Goal: Information Seeking & Learning: Learn about a topic

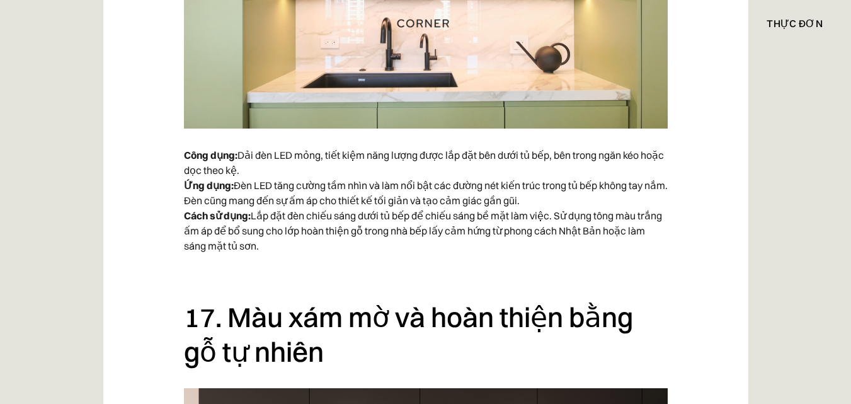
scroll to position [9943, 0]
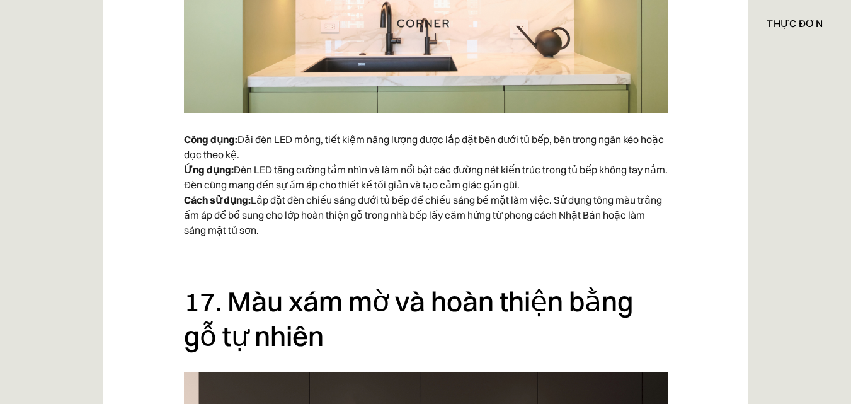
drag, startPoint x: 265, startPoint y: 207, endPoint x: 157, endPoint y: 92, distance: 157.7
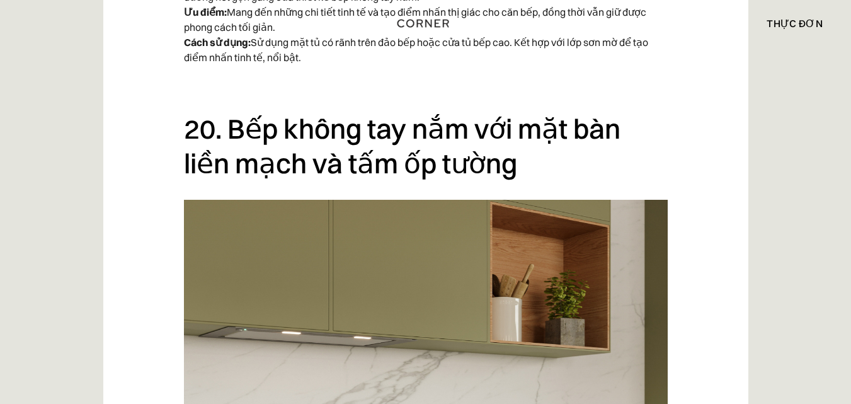
scroll to position [11871, 0]
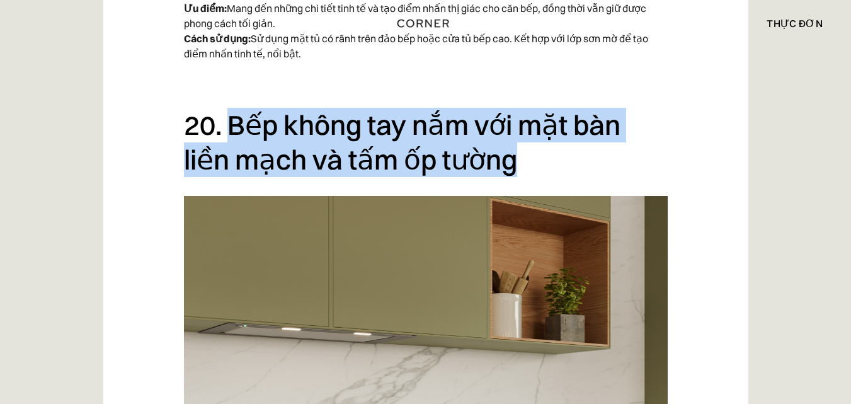
drag, startPoint x: 235, startPoint y: 84, endPoint x: 470, endPoint y: 117, distance: 237.3
click at [470, 117] on h2 "20. Bếp không tay nắm với mặt bàn liền mạch và tấm ốp tường" at bounding box center [426, 142] width 484 height 69
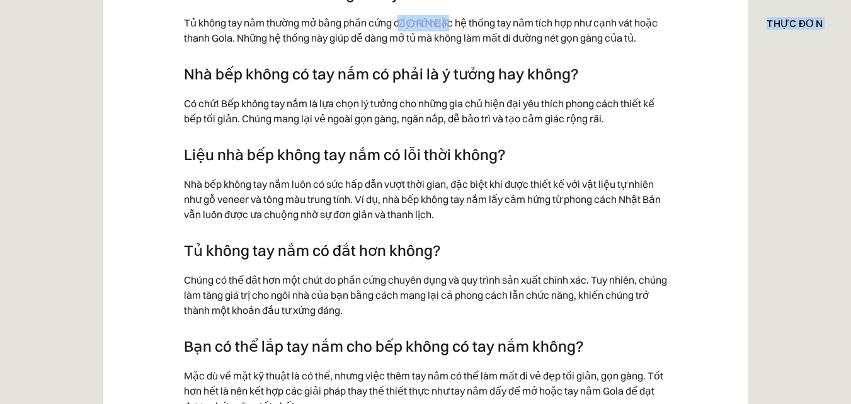
scroll to position [12863, 0]
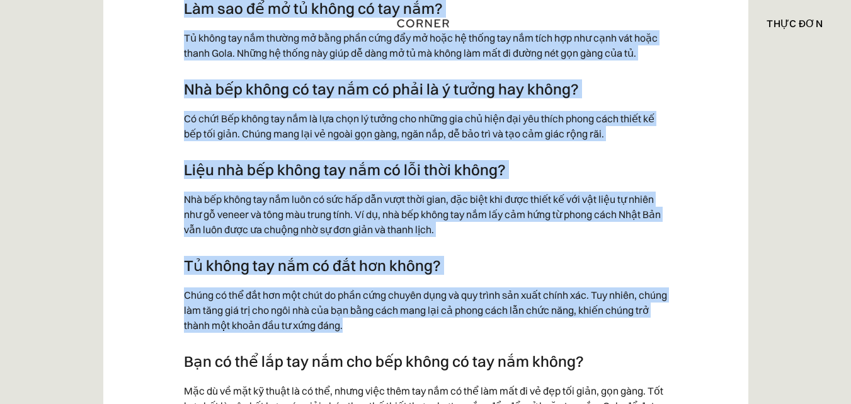
drag, startPoint x: 186, startPoint y: 47, endPoint x: 460, endPoint y: 287, distance: 364.6
copy div "Lor ips dol si ame co adi eli sed doeiu te inc utl? Etd ma ali eni ad min ven q…"
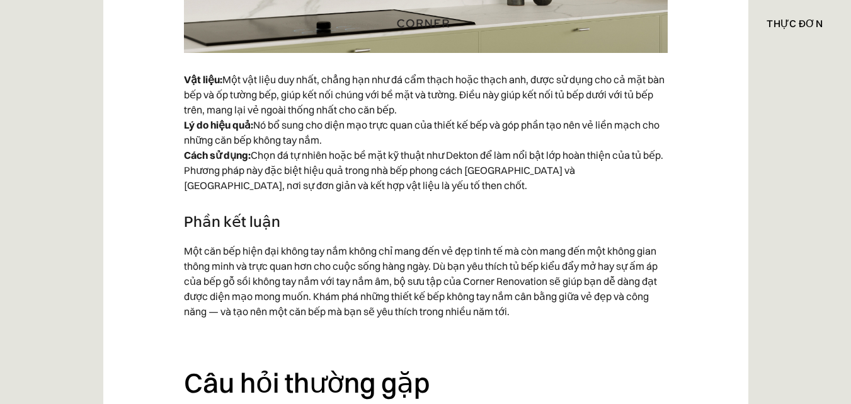
scroll to position [12357, 0]
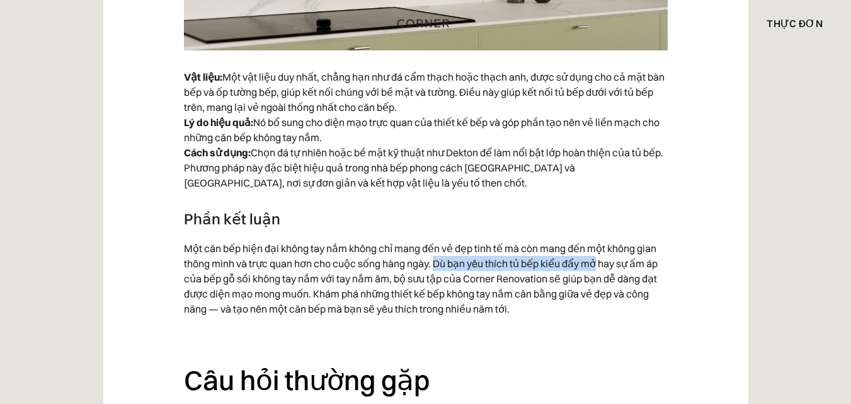
drag, startPoint x: 435, startPoint y: 227, endPoint x: 595, endPoint y: 228, distance: 160.0
click at [595, 242] on font "Một căn bếp hiện đại không tay nắm không chỉ mang đến vẻ đẹp tinh tế mà còn man…" at bounding box center [421, 278] width 474 height 73
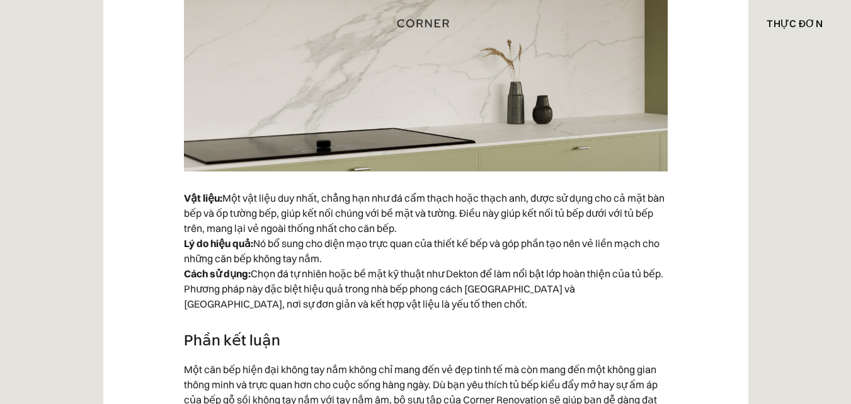
scroll to position [12237, 0]
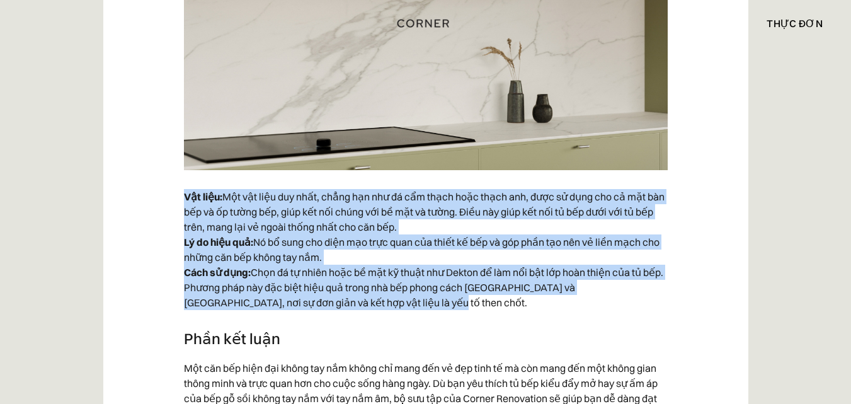
drag, startPoint x: 179, startPoint y: 158, endPoint x: 403, endPoint y: 268, distance: 249.6
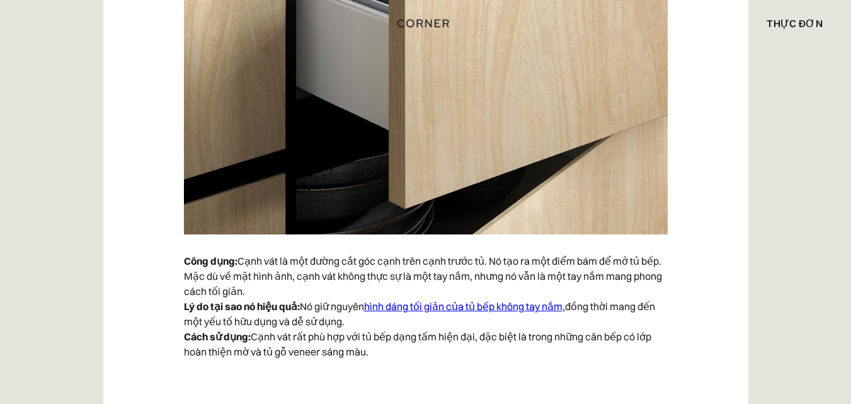
scroll to position [2968, 0]
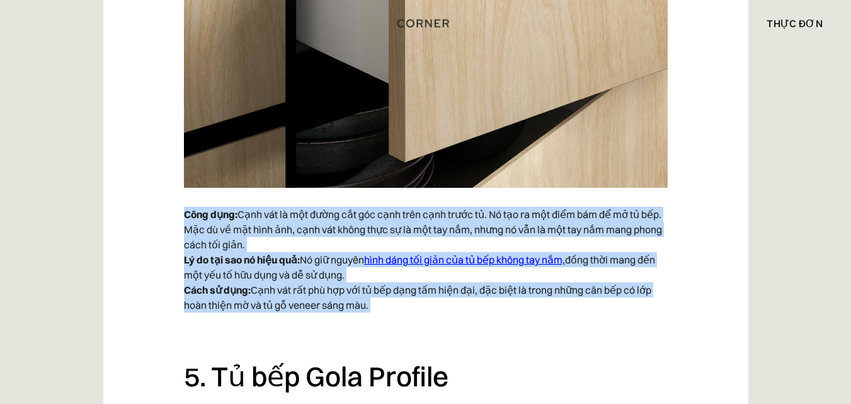
drag, startPoint x: 159, startPoint y: 178, endPoint x: 394, endPoint y: 289, distance: 260.6
copy div "Công dụng: Cạnh vát là một đường cắt góc cạnh trên cạnh trước tủ. Nó tạo ra một…"
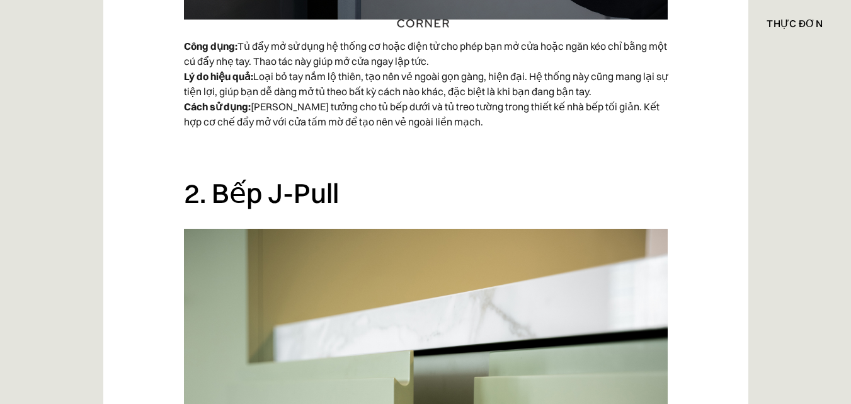
scroll to position [1436, 0]
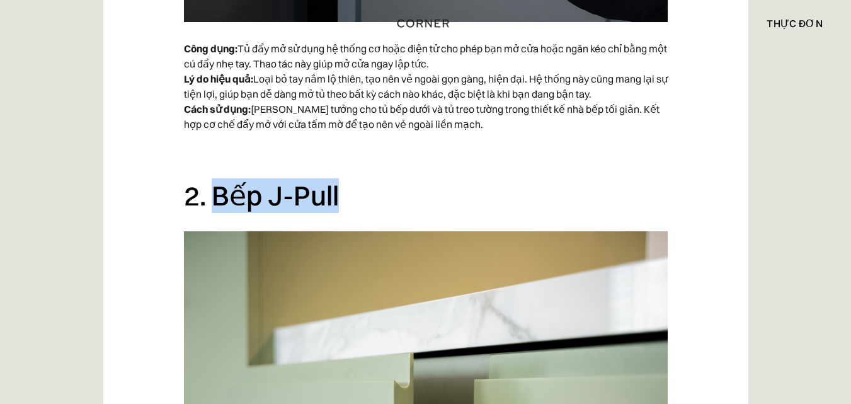
drag, startPoint x: 220, startPoint y: 193, endPoint x: 356, endPoint y: 193, distance: 136.0
click at [356, 193] on h2 "2. Bếp J-Pull" at bounding box center [426, 195] width 484 height 35
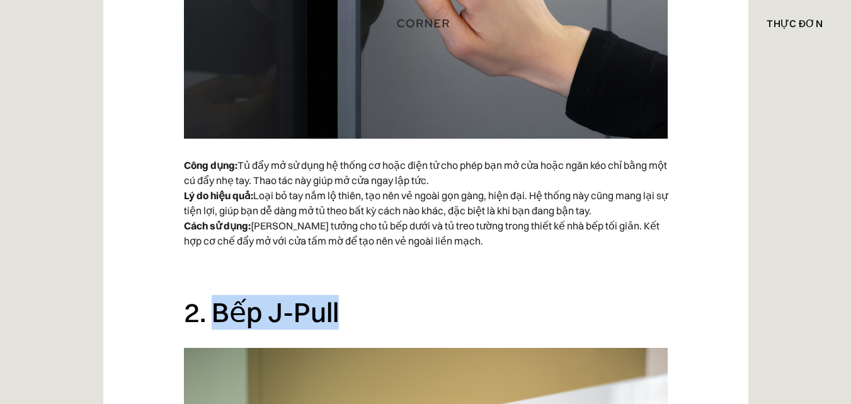
scroll to position [1320, 0]
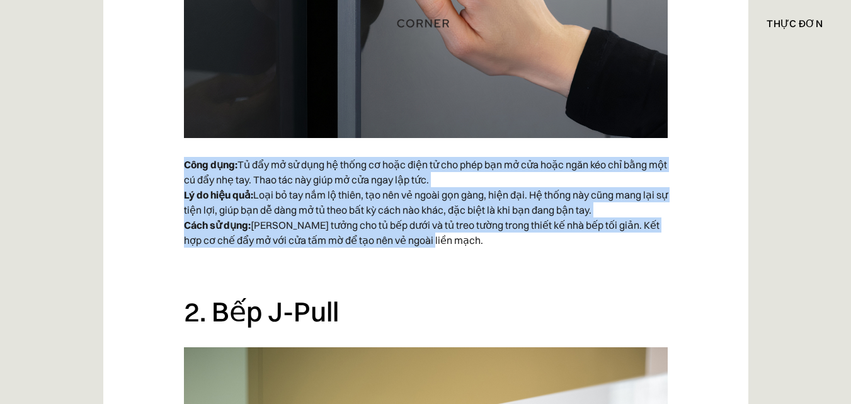
drag, startPoint x: 184, startPoint y: 168, endPoint x: 445, endPoint y: 246, distance: 273.0
click at [445, 246] on p "Công dụng: Tủ đẩy mở sử dụng hệ thống cơ hoặc điện tử cho phép bạn mở cửa hoặc …" at bounding box center [426, 202] width 484 height 103
copy p "Công dụng: Tủ đẩy mở sử dụng hệ thống cơ hoặc điện tử cho phép bạn mở cửa hoặc …"
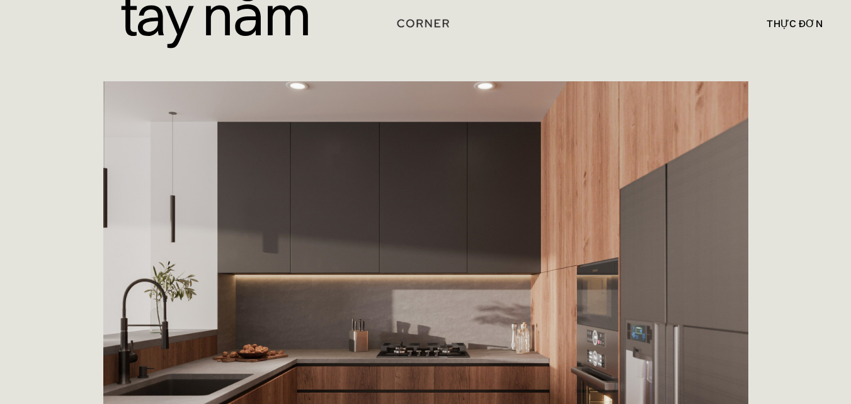
scroll to position [185, 0]
